Goal: Use online tool/utility: Utilize a website feature to perform a specific function

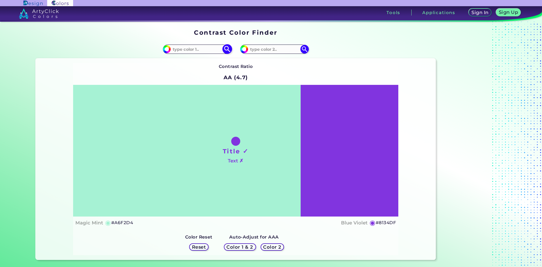
click at [215, 50] on input at bounding box center [197, 49] width 52 height 8
type input "e6b16e"
type input "#e6b16e"
type input "#E6B16E"
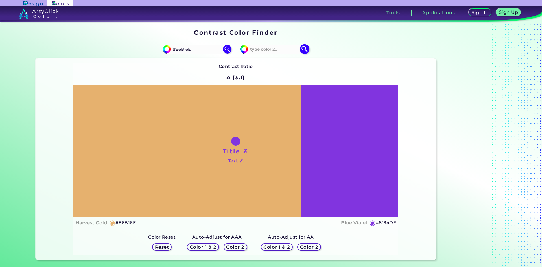
click at [266, 46] on input at bounding box center [274, 49] width 52 height 8
type input "e4b27a"
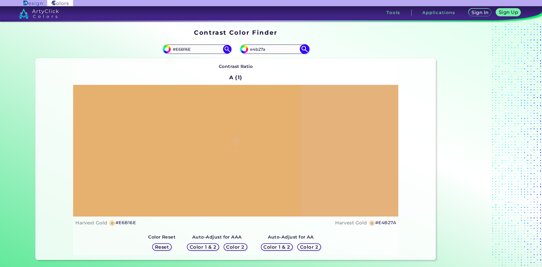
type input "#e4b27a"
type input "#E4B27A"
drag, startPoint x: 207, startPoint y: 51, endPoint x: 179, endPoint y: 52, distance: 28.0
click at [179, 52] on input "#E6B16E" at bounding box center [197, 49] width 52 height 8
type input "#E5ad6a"
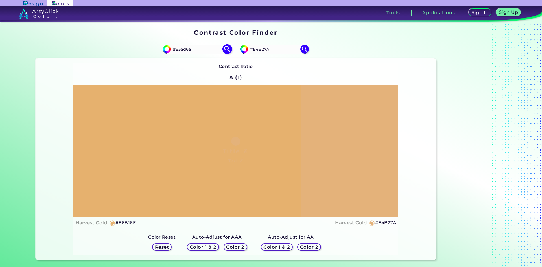
type input "#e5ad6a"
type input "#E5AD6A"
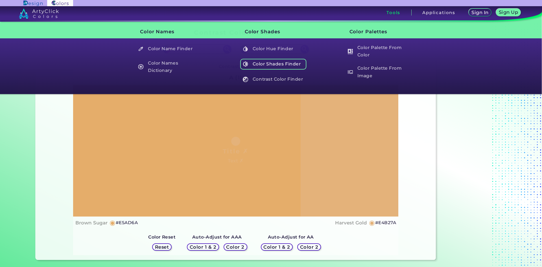
click at [262, 63] on h5 "Color Shades Finder" at bounding box center [273, 64] width 66 height 11
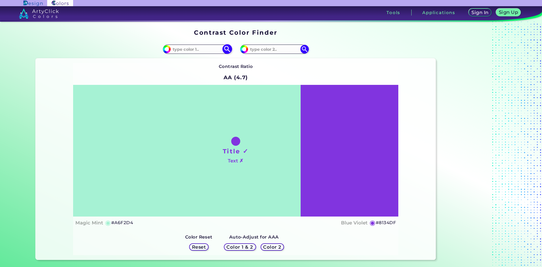
click at [199, 48] on input at bounding box center [197, 49] width 52 height 8
type input "e5ad6a"
type input "#e5ad6a"
type input "#E5AD6A"
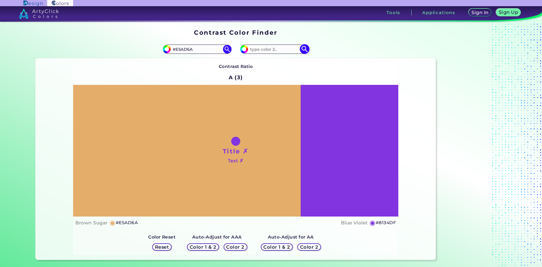
click at [271, 50] on input at bounding box center [274, 49] width 52 height 8
type input "e5ae6b"
type input "#e5ae6b"
type input "#E5AE6B"
